Goal: Information Seeking & Learning: Check status

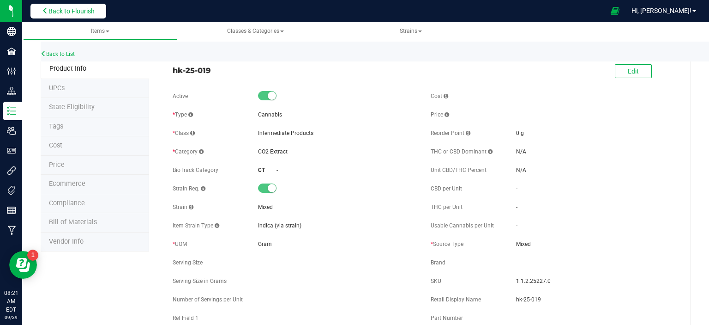
click at [96, 11] on button "Back to Flourish" at bounding box center [68, 11] width 76 height 15
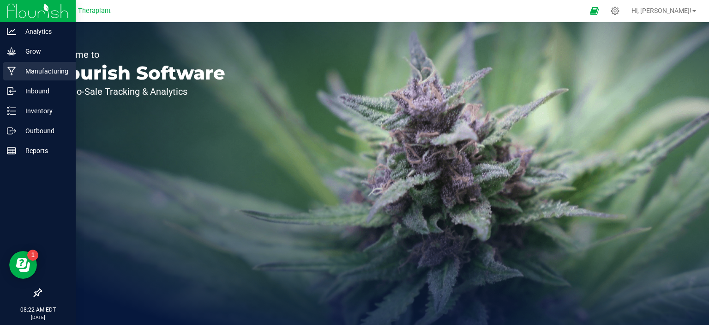
click at [37, 72] on p "Manufacturing" at bounding box center [43, 71] width 55 height 11
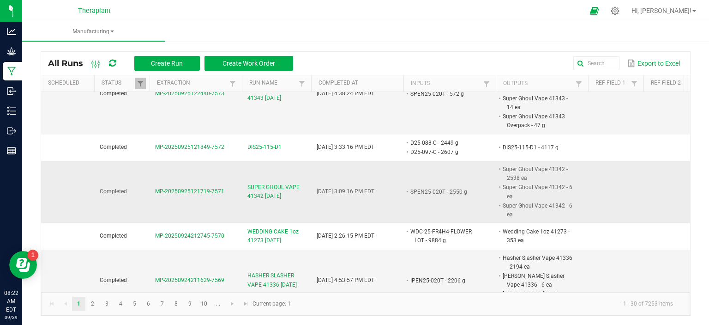
scroll to position [2, 0]
click at [87, 301] on link "2" at bounding box center [92, 303] width 13 height 14
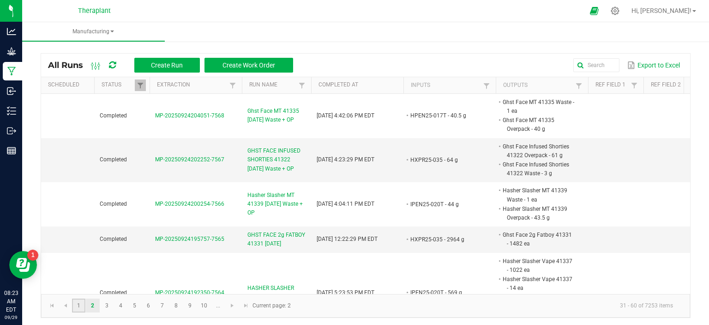
click at [78, 302] on link "1" at bounding box center [78, 305] width 13 height 14
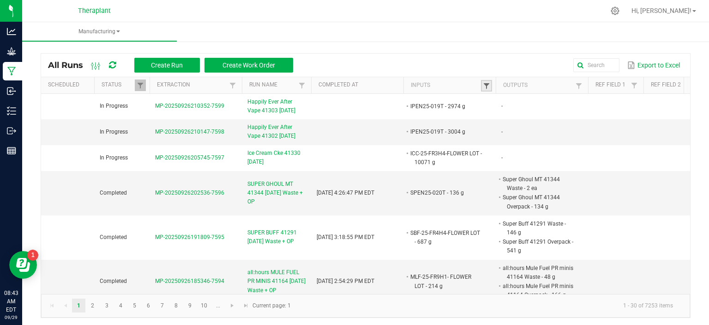
click at [488, 82] on span at bounding box center [486, 85] width 7 height 7
click at [498, 98] on input "text" at bounding box center [534, 104] width 95 height 14
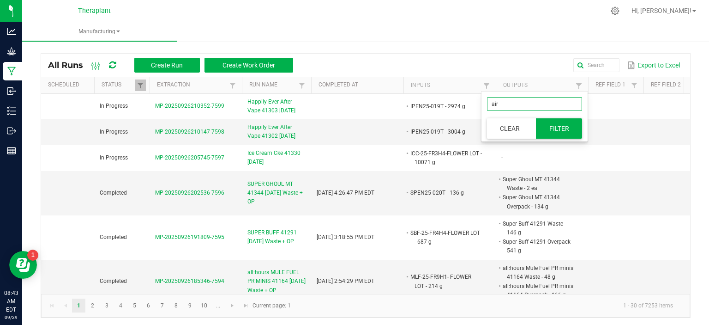
type input "air"
click at [568, 134] on button "Filter" at bounding box center [559, 128] width 46 height 20
